Goal: Check status: Check status

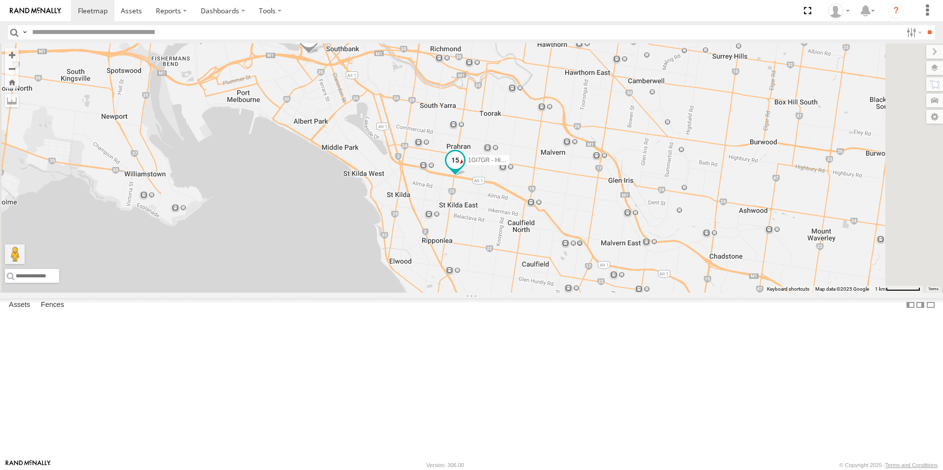
click at [510, 164] on span "1GI7GR - Hiace" at bounding box center [489, 160] width 42 height 7
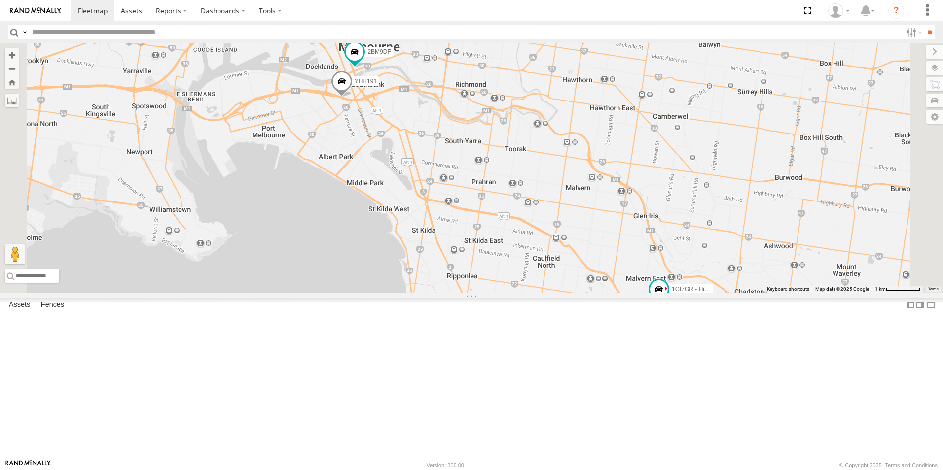
drag, startPoint x: 609, startPoint y: 183, endPoint x: 619, endPoint y: 239, distance: 56.6
click at [622, 245] on div "2BM9DF YHH191 1GI7GR - Hiace 3" at bounding box center [471, 167] width 943 height 249
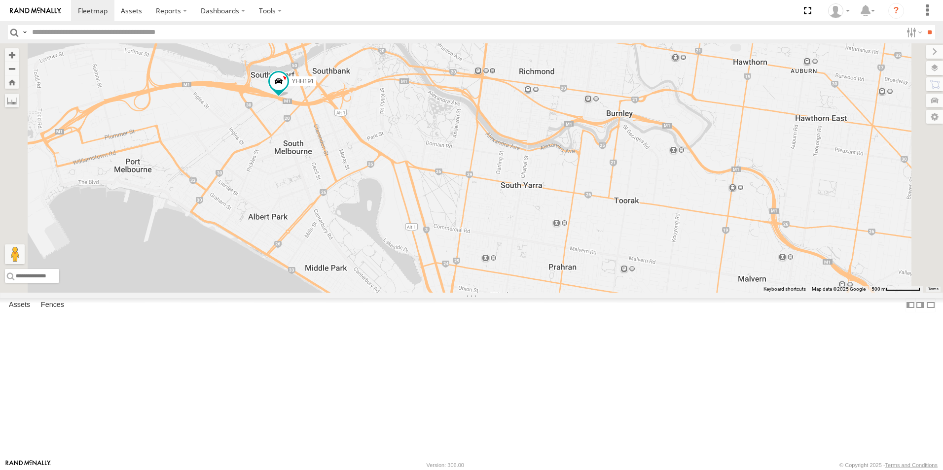
drag, startPoint x: 567, startPoint y: 210, endPoint x: 593, endPoint y: 238, distance: 38.0
click at [596, 244] on div "1GI7GR - Hiace 2BM9DF YHH191" at bounding box center [471, 167] width 943 height 249
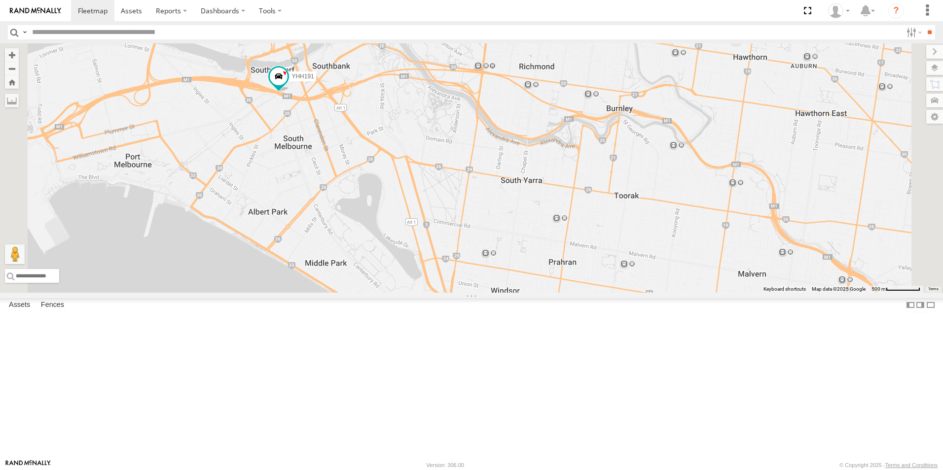
click at [314, 27] on span at bounding box center [305, 18] width 18 height 18
click at [298, 22] on label at bounding box center [288, 18] width 19 height 7
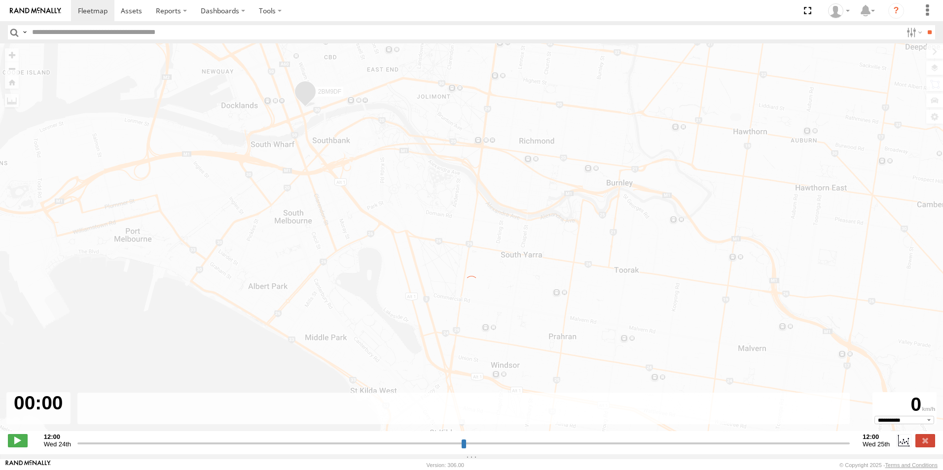
type input "**********"
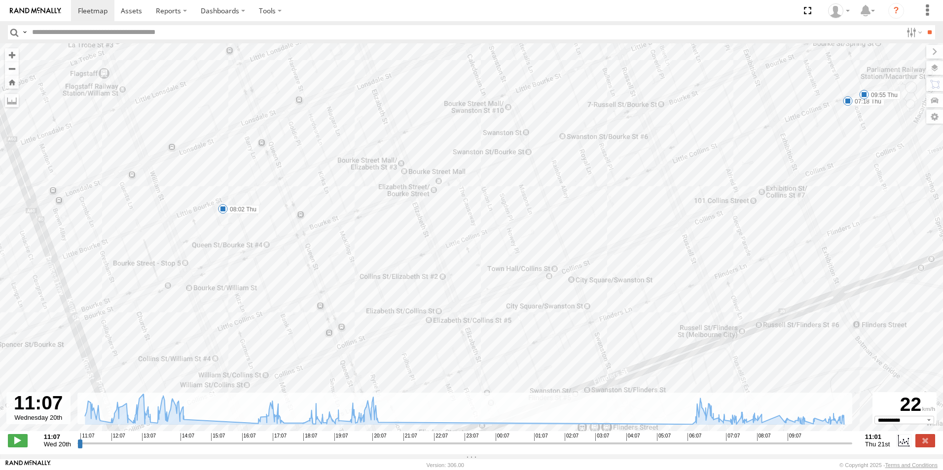
drag, startPoint x: 534, startPoint y: 215, endPoint x: 626, endPoint y: 73, distance: 169.4
click at [626, 73] on div "2BM9DF 11:41 Wed 13:15 Wed 14:19 Wed 19:40 Wed 20:33 Wed 06:33 Thu 06:39 Thu 18…" at bounding box center [471, 242] width 943 height 398
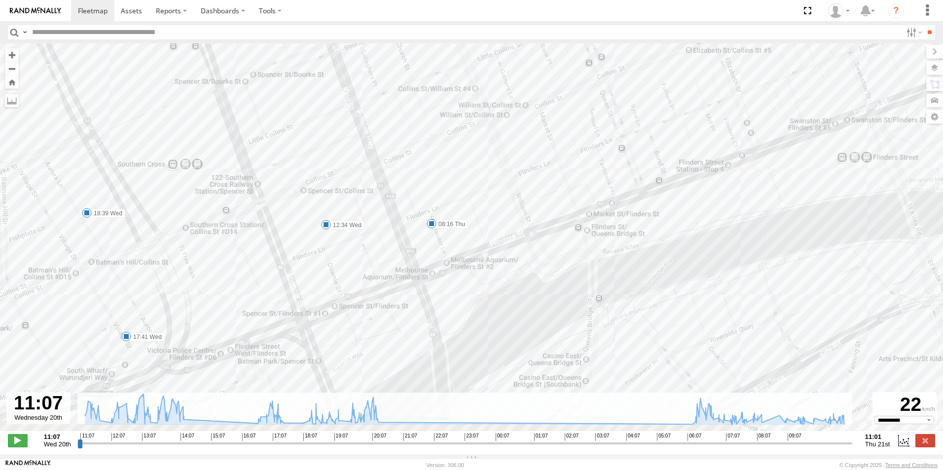
drag, startPoint x: 554, startPoint y: 225, endPoint x: 573, endPoint y: 113, distance: 113.9
click at [604, 93] on div "2BM9DF 11:41 Wed 13:15 Wed 14:19 Wed 19:40 Wed 20:33 Wed 06:33 Thu 06:39 Thu 18…" at bounding box center [471, 242] width 943 height 398
